Goal: Transaction & Acquisition: Purchase product/service

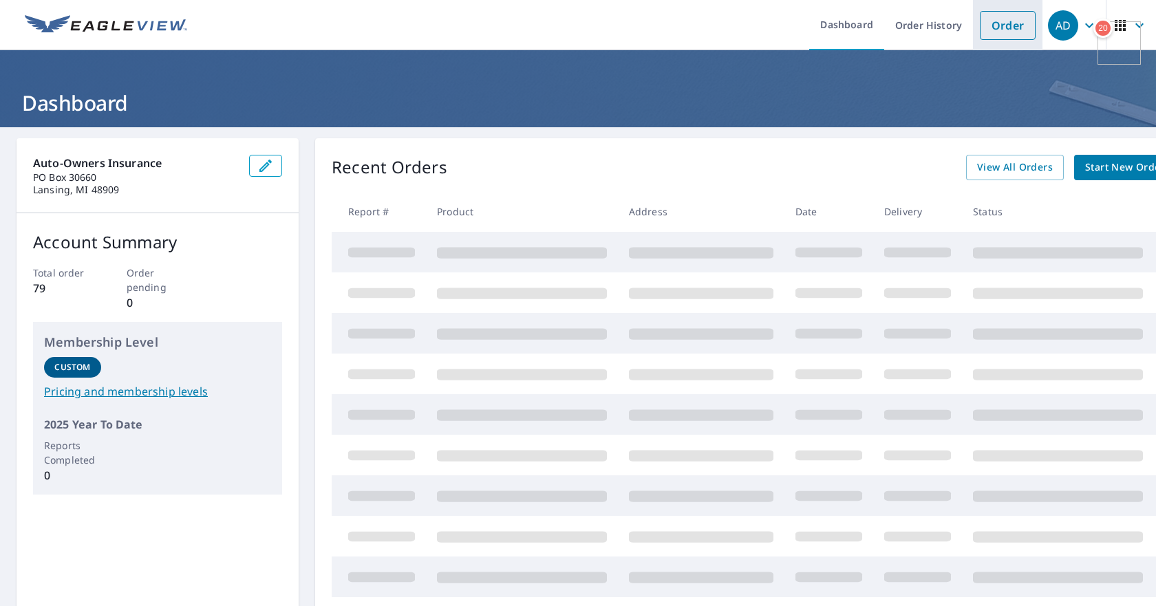
click at [980, 32] on link "Order" at bounding box center [1008, 25] width 56 height 29
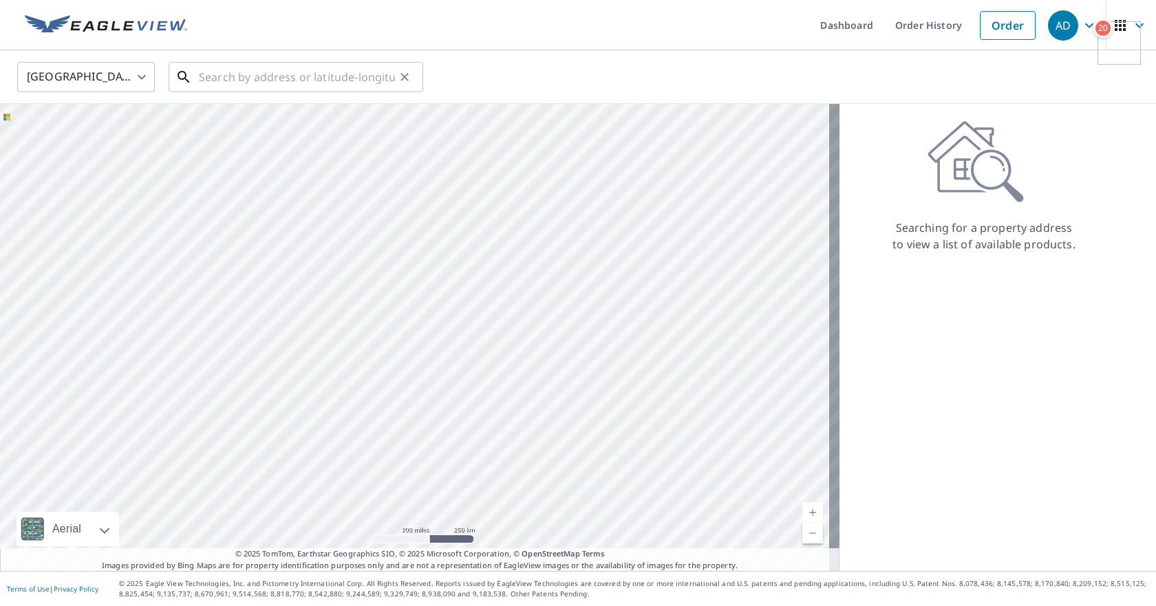
click at [232, 78] on input "text" at bounding box center [297, 77] width 196 height 39
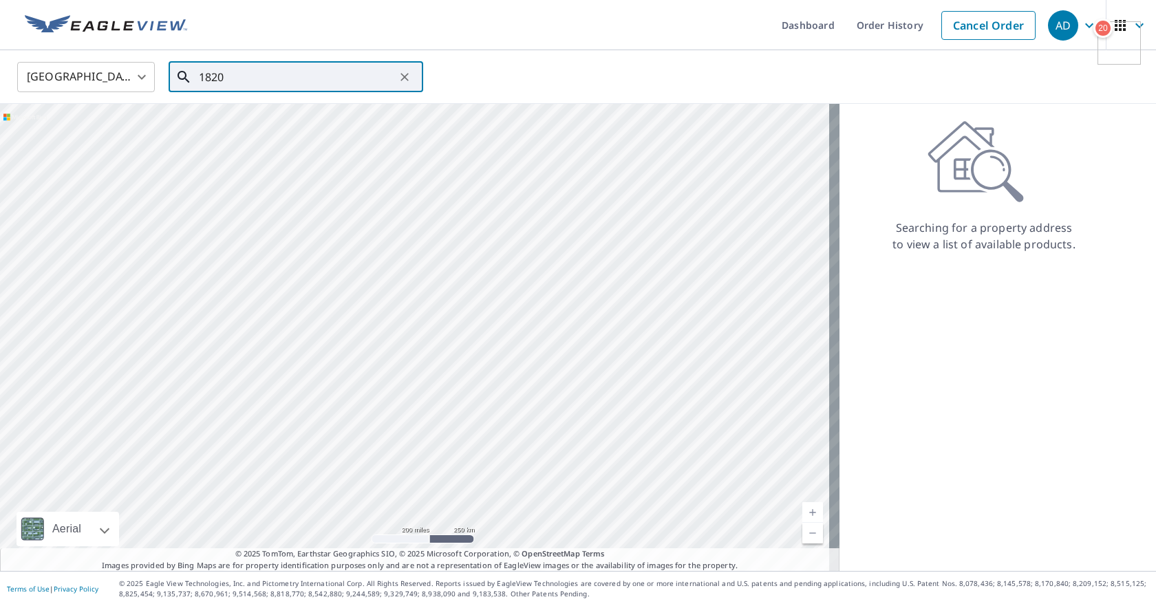
click at [239, 69] on input "1820" at bounding box center [297, 77] width 196 height 39
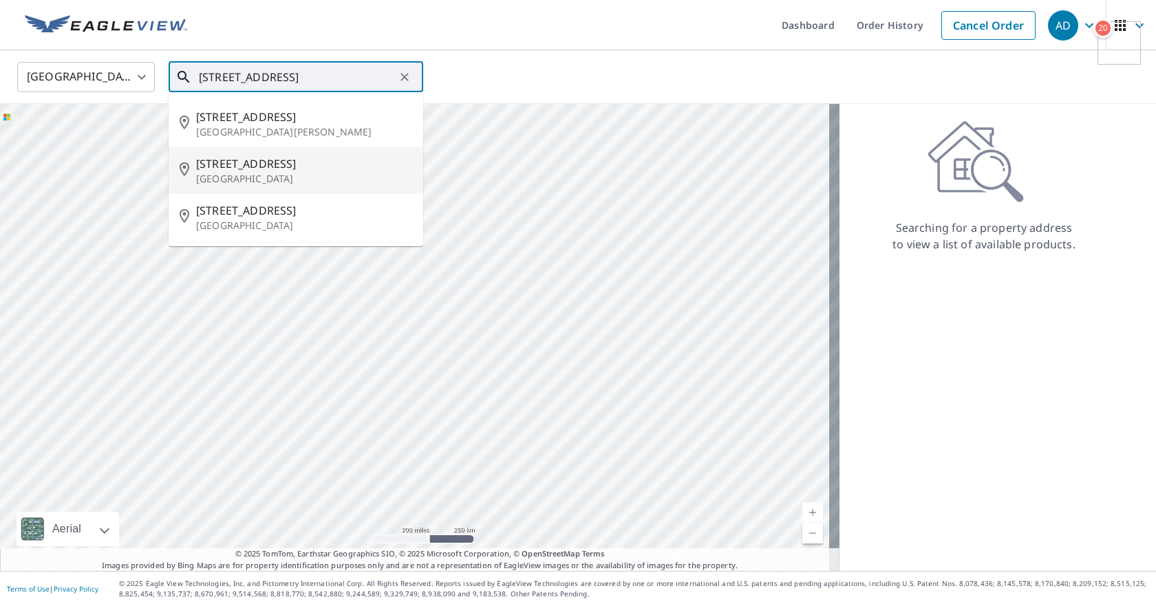
click at [246, 167] on span "[STREET_ADDRESS]" at bounding box center [304, 164] width 216 height 17
type input "[STREET_ADDRESS]"
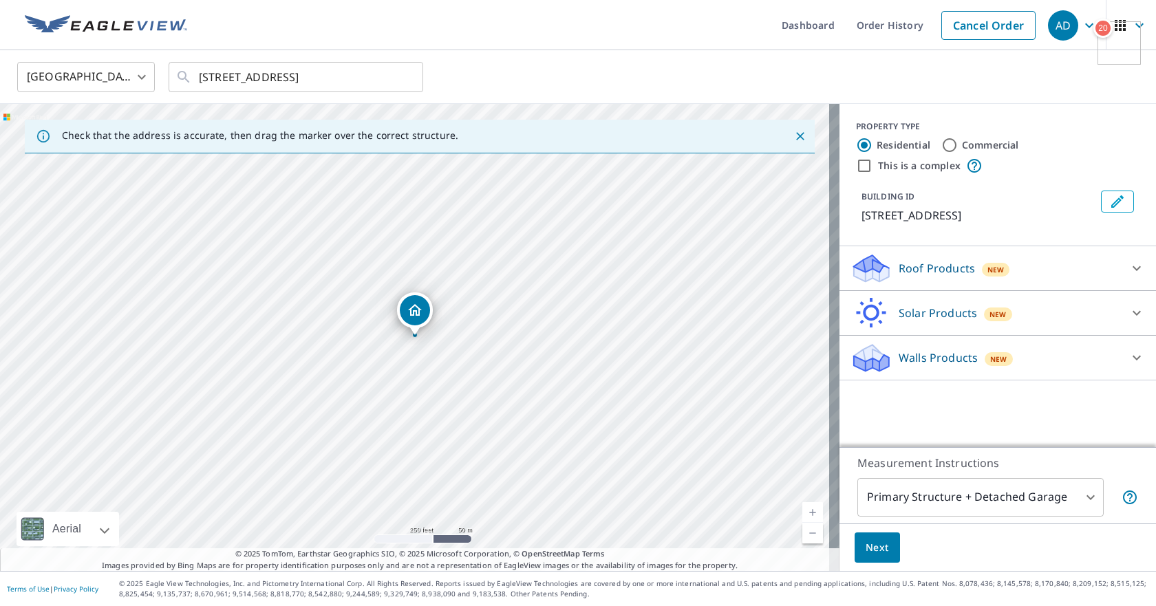
click at [929, 264] on p "Roof Products" at bounding box center [937, 268] width 76 height 17
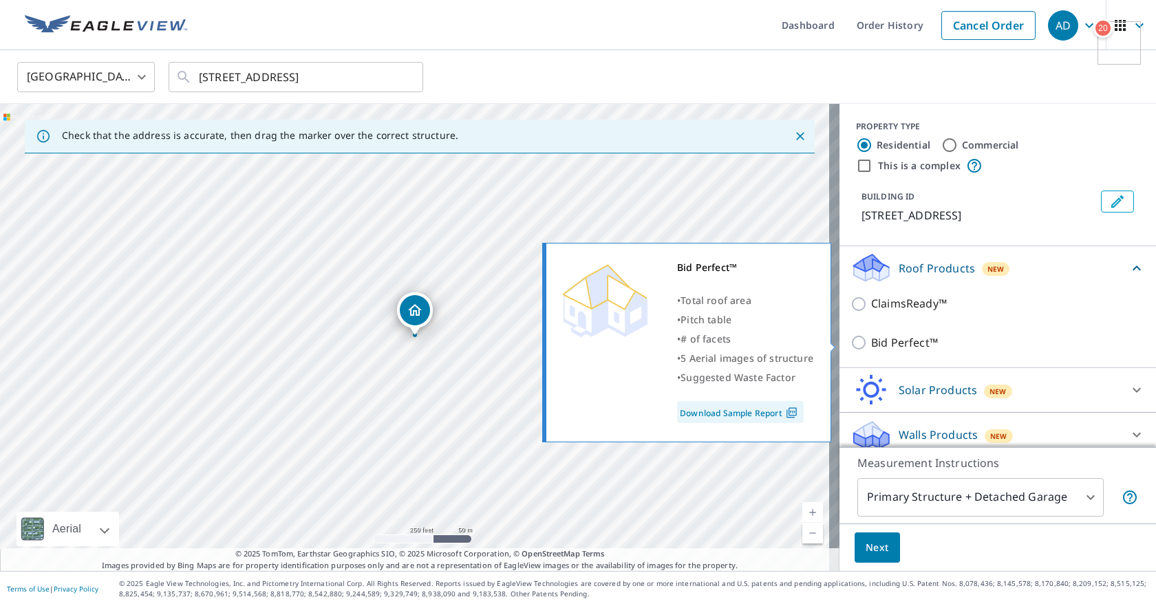
click at [897, 339] on p "Bid Perfect™" at bounding box center [904, 342] width 67 height 17
click at [871, 339] on input "Bid Perfect™" at bounding box center [861, 342] width 21 height 17
checkbox input "true"
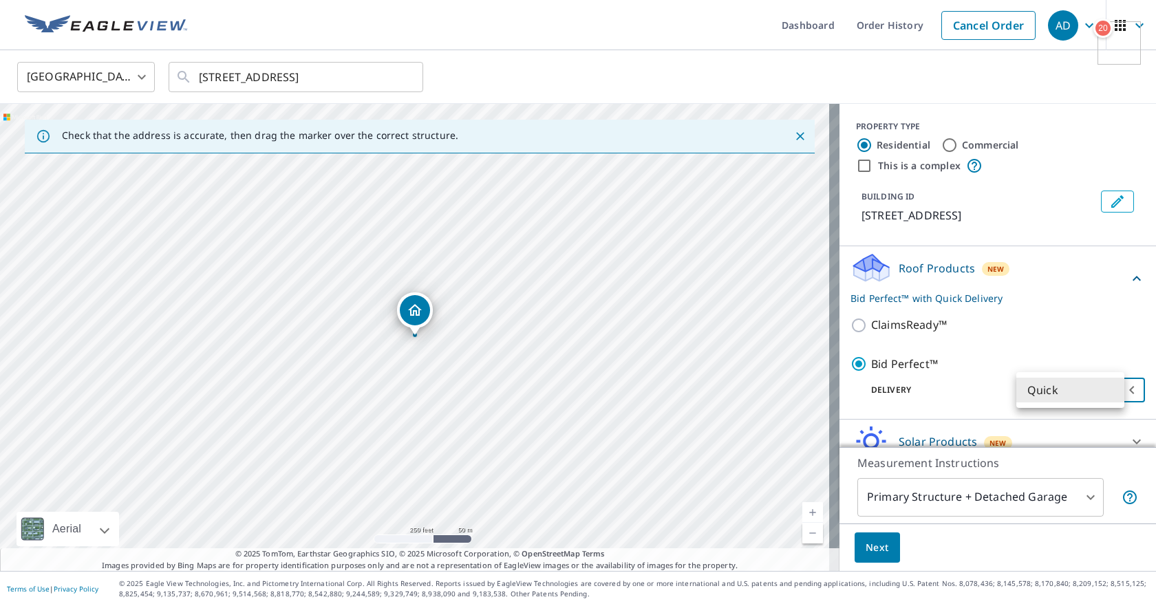
click at [1060, 388] on body "AD AD Dashboard Order History Cancel Order AD [GEOGRAPHIC_DATA] [GEOGRAPHIC_DAT…" at bounding box center [578, 303] width 1156 height 606
click at [1060, 388] on li "Quick" at bounding box center [1070, 390] width 108 height 25
click at [873, 542] on span "Next" at bounding box center [877, 547] width 23 height 17
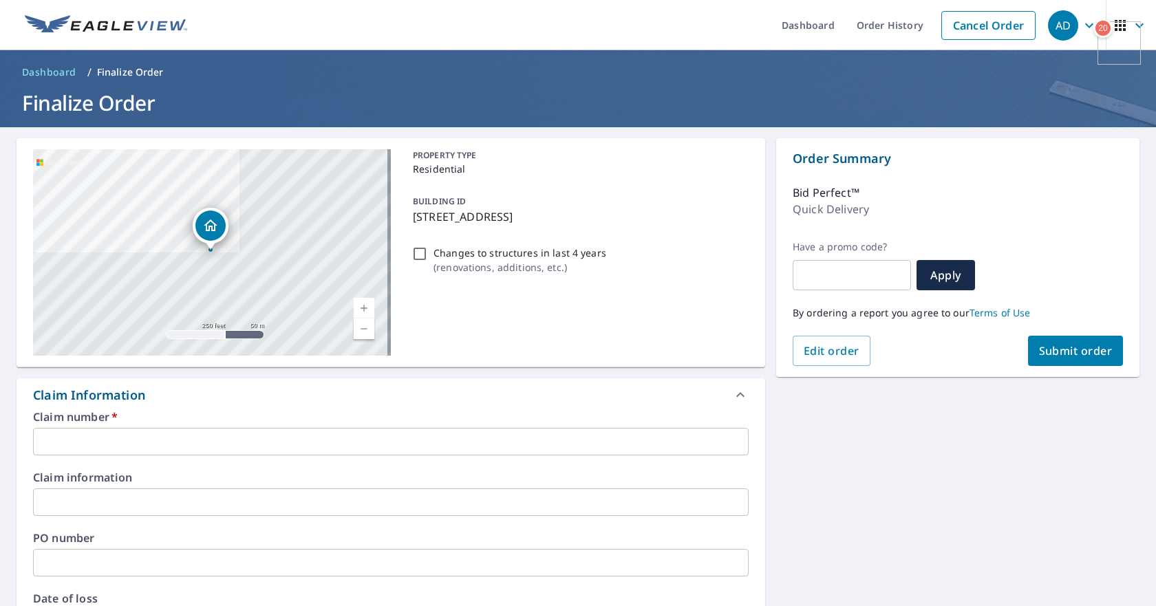
click at [156, 438] on input "text" at bounding box center [391, 442] width 716 height 28
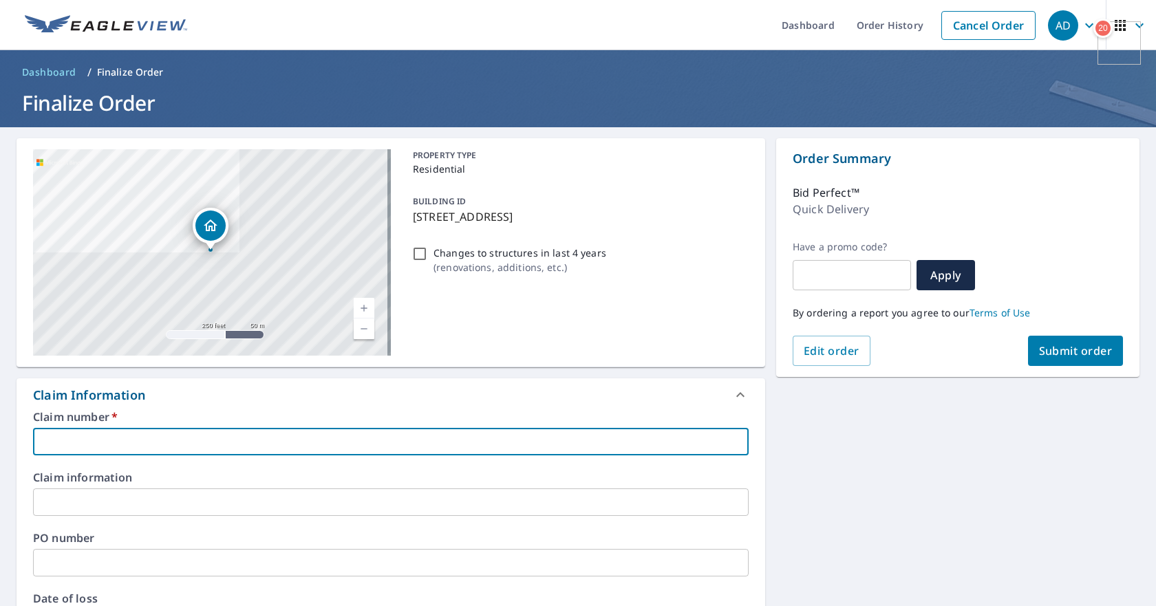
paste input "[PHONE_NUMBER]"
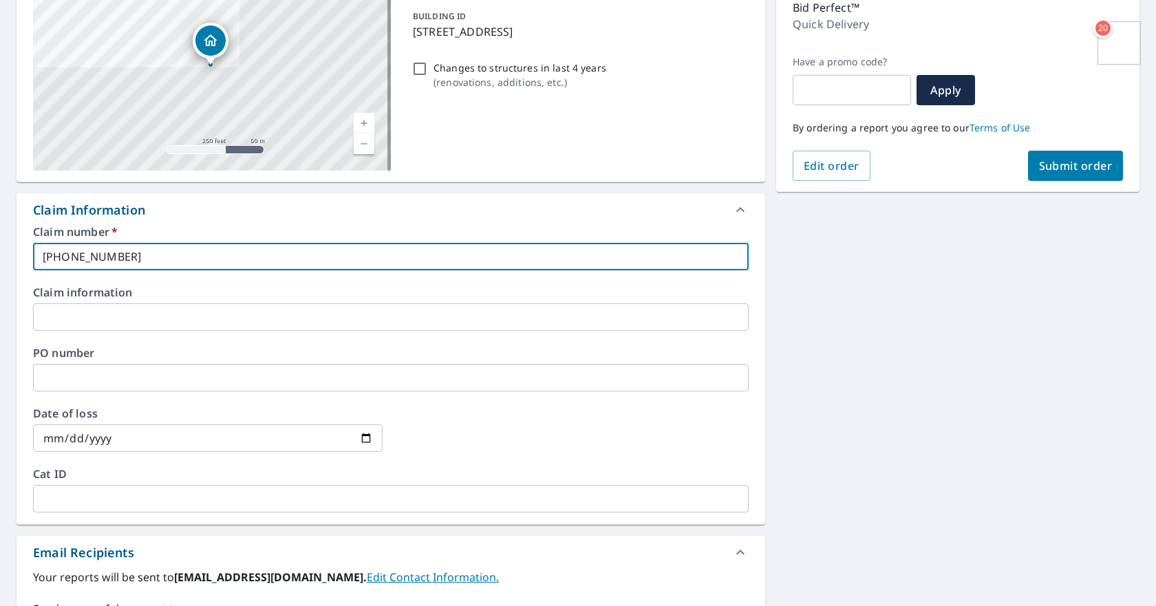
scroll to position [206, 0]
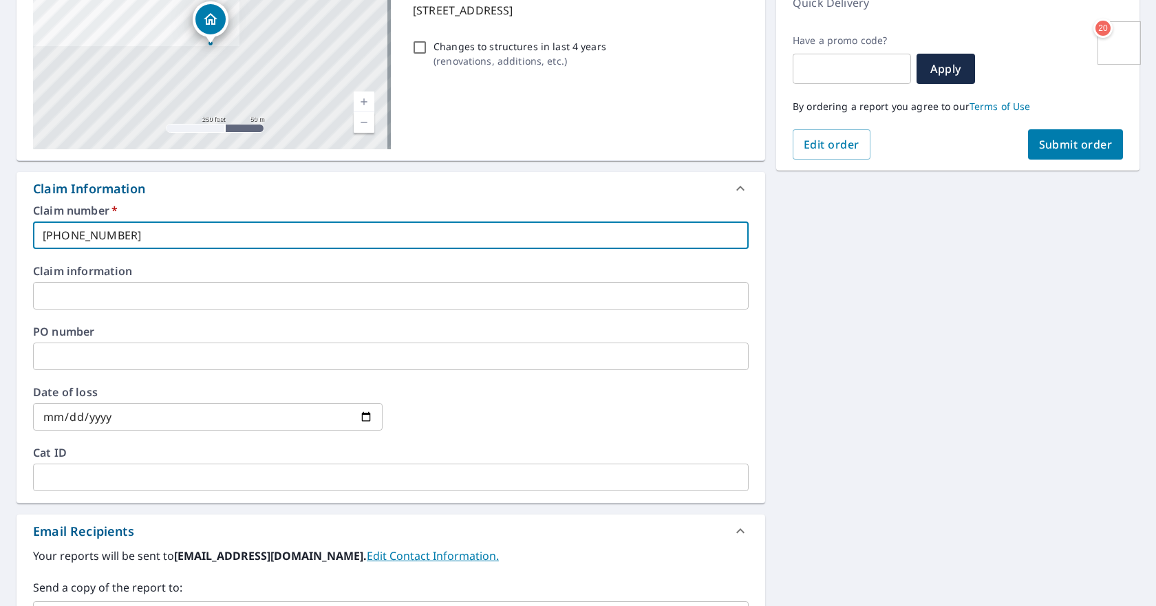
type input "[PHONE_NUMBER]"
click at [363, 412] on input "date" at bounding box center [208, 417] width 350 height 28
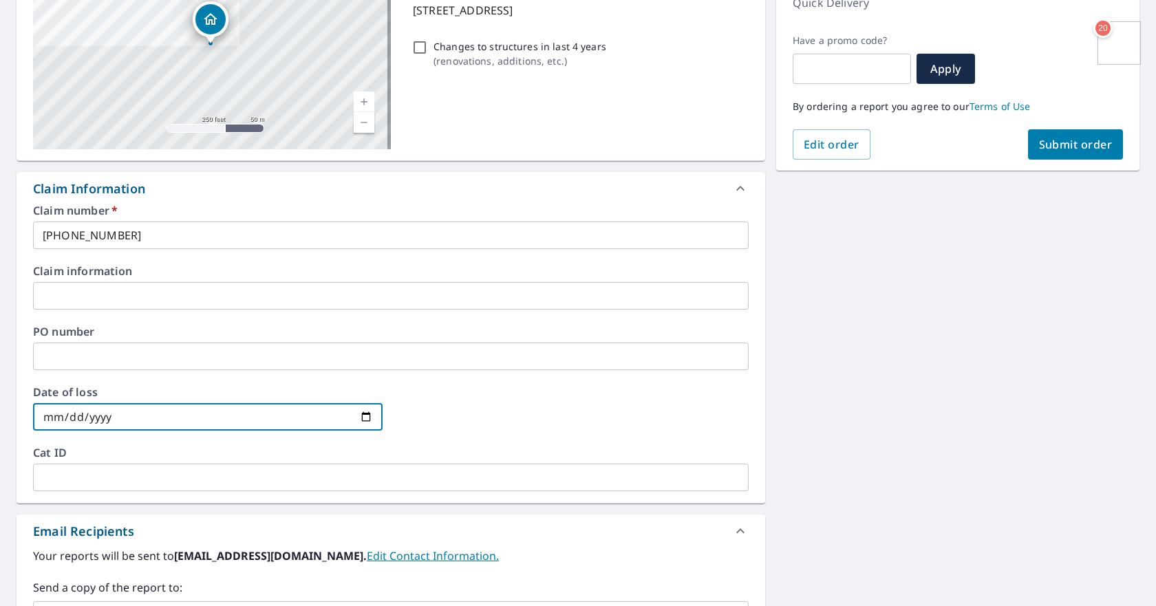
type input "[DATE]"
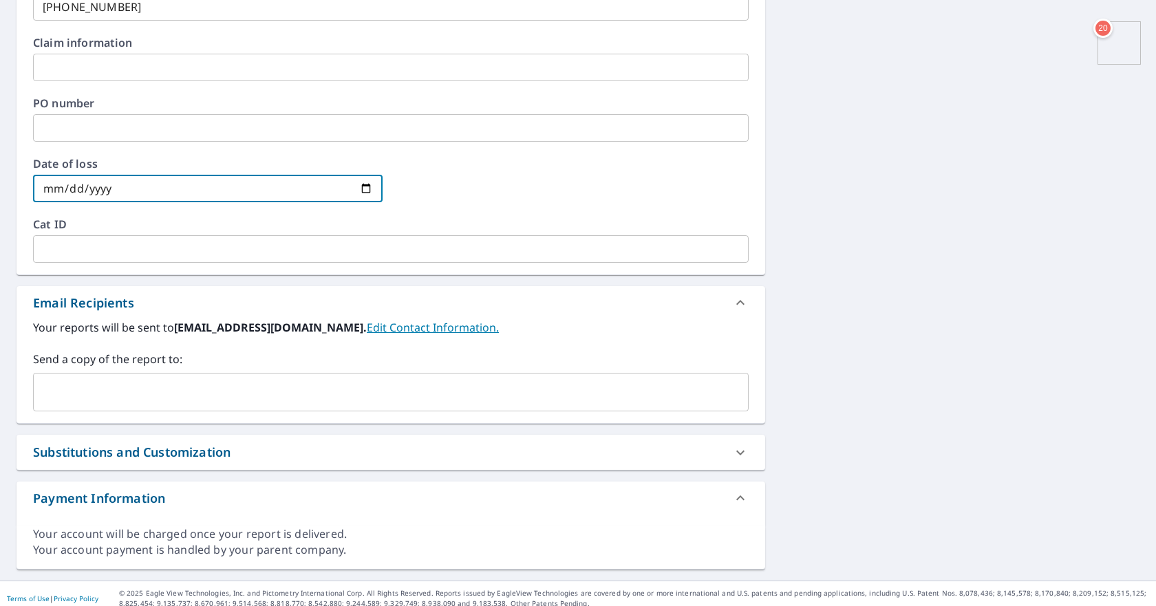
scroll to position [445, 0]
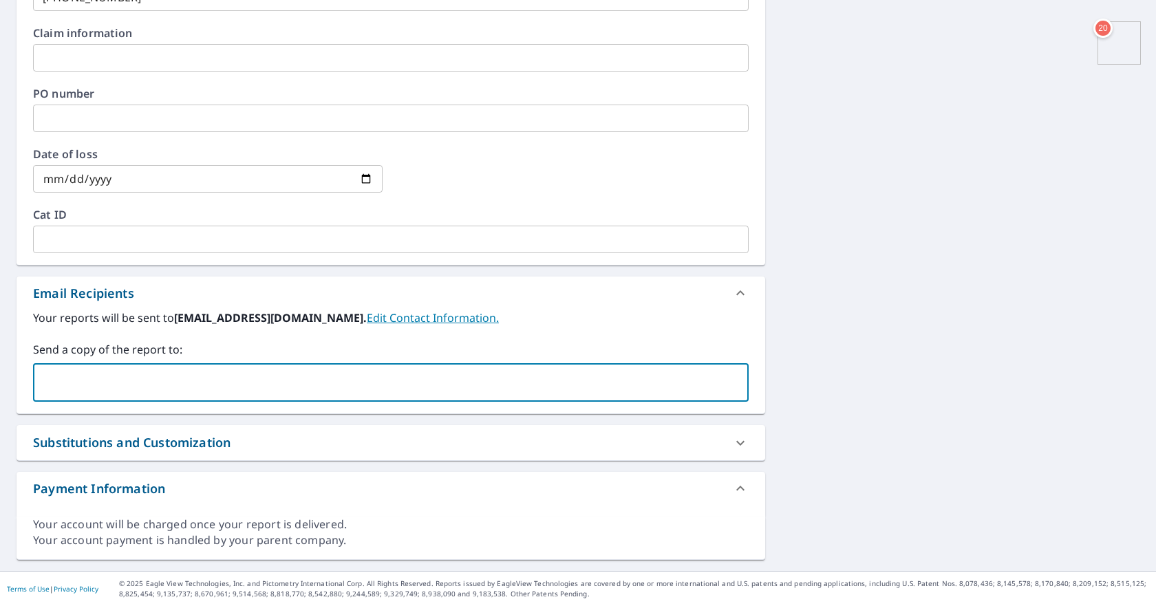
click at [131, 386] on input "text" at bounding box center [380, 383] width 683 height 26
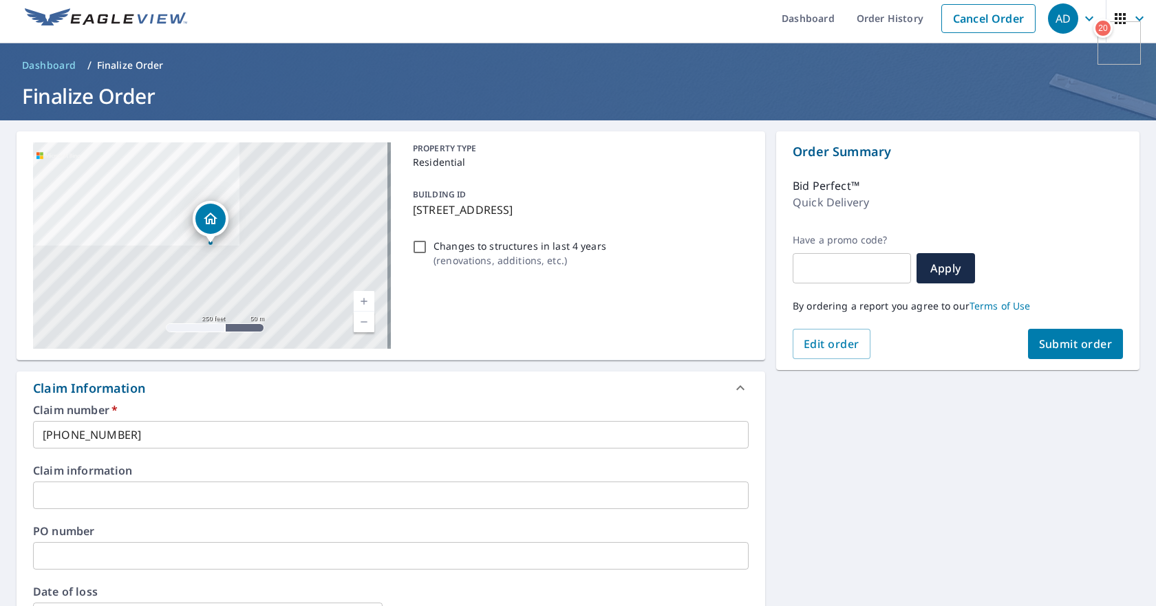
scroll to position [0, 0]
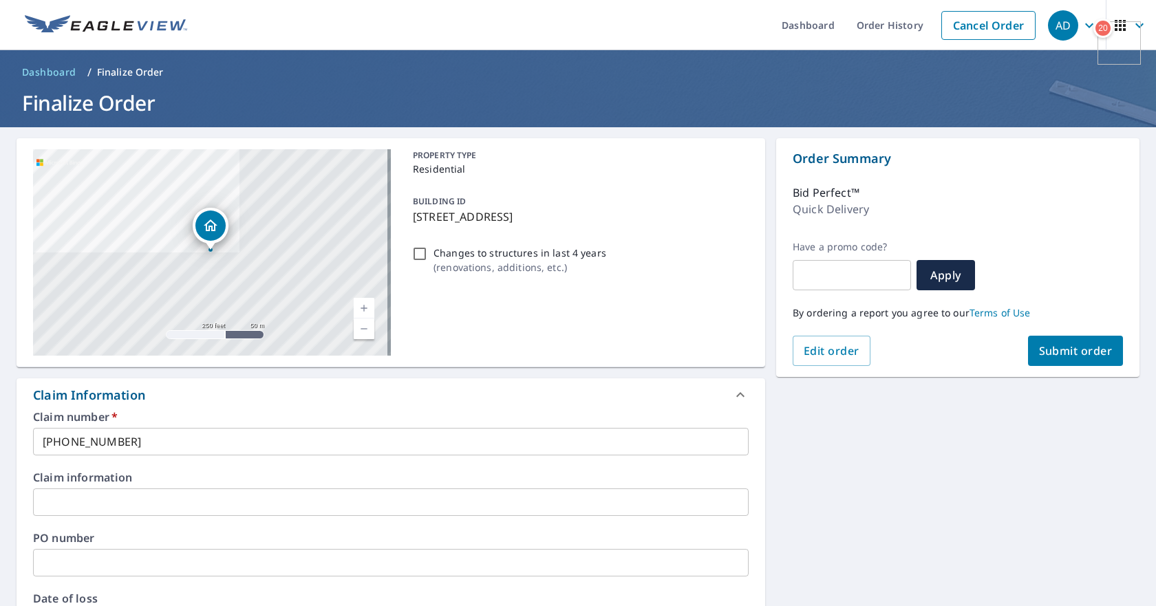
type input "[EMAIL_ADDRESS][DOMAIN_NAME]"
click at [1041, 351] on span "Submit order" at bounding box center [1076, 350] width 74 height 15
